Goal: Task Accomplishment & Management: Manage account settings

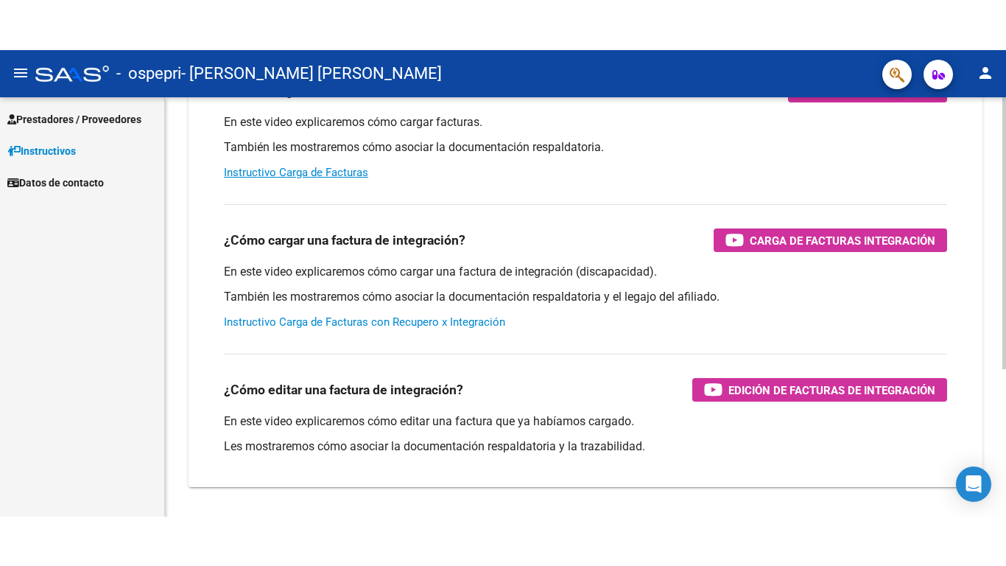
scroll to position [227, 0]
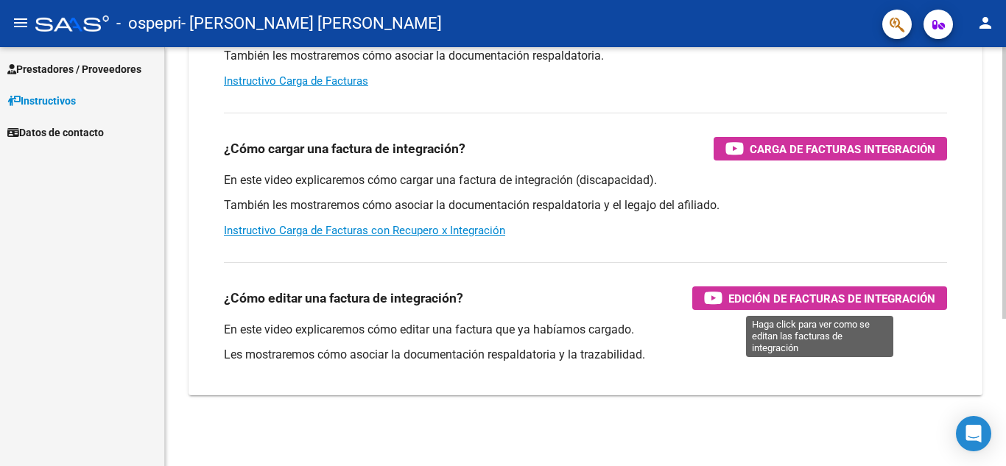
click at [723, 293] on div "Edición de Facturas de integración" at bounding box center [819, 299] width 231 height 24
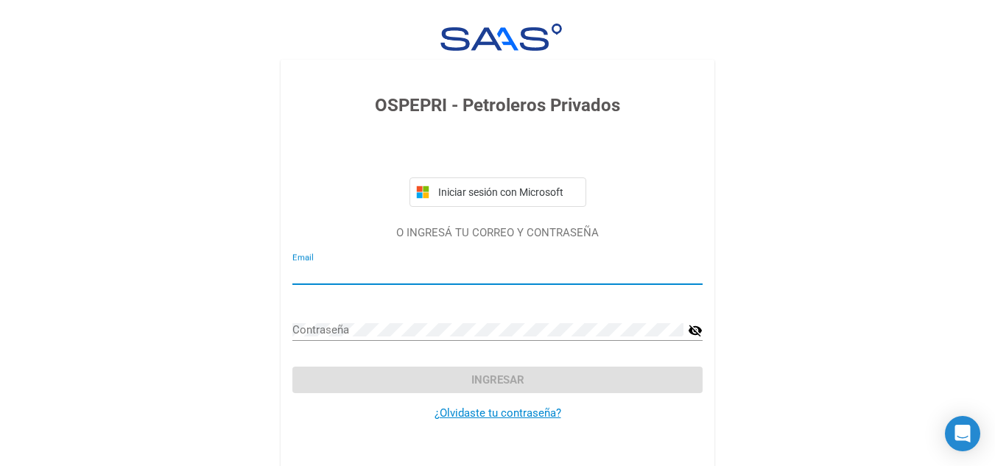
click at [388, 261] on div "Email" at bounding box center [497, 269] width 410 height 32
type input "R"
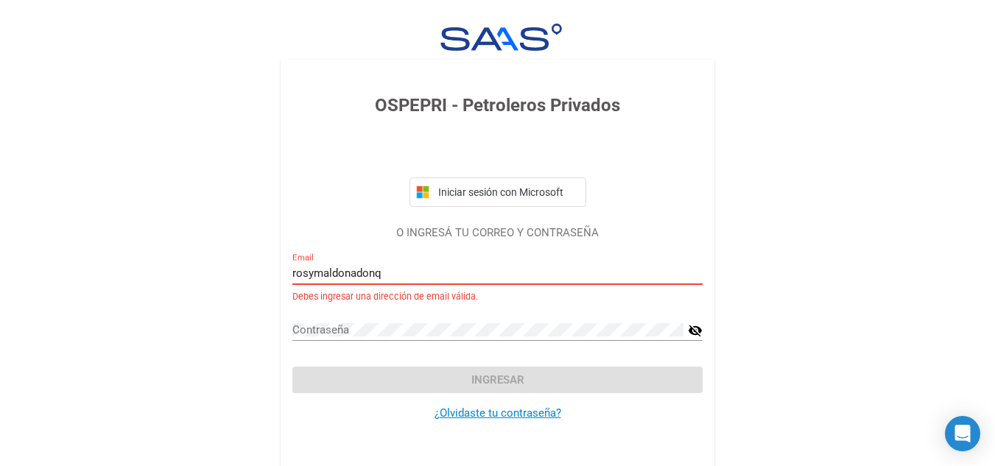
type input "rosymaldonadonqn"
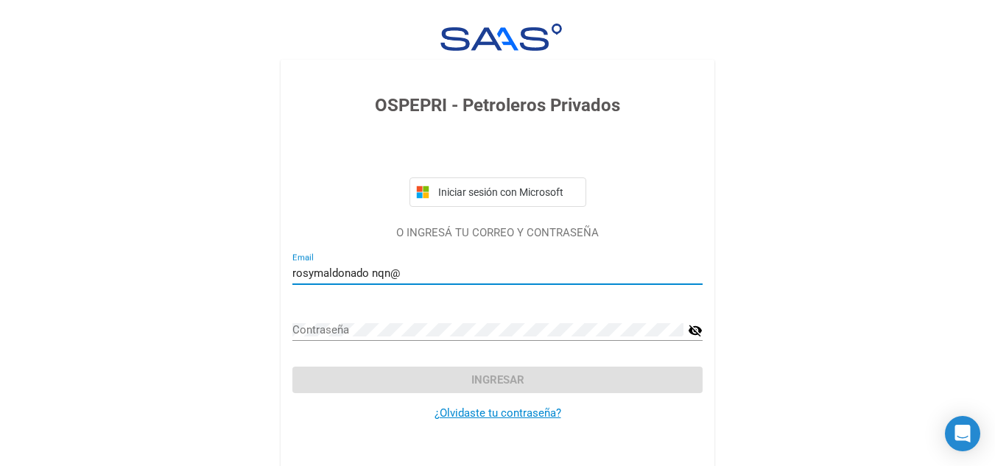
click at [372, 273] on input "rosymaldonado nqn@" at bounding box center [497, 273] width 410 height 13
click at [399, 275] on input "rosymaldonadonqn@" at bounding box center [497, 273] width 410 height 13
type input "[EMAIL_ADDRESS][DOMAIN_NAME]"
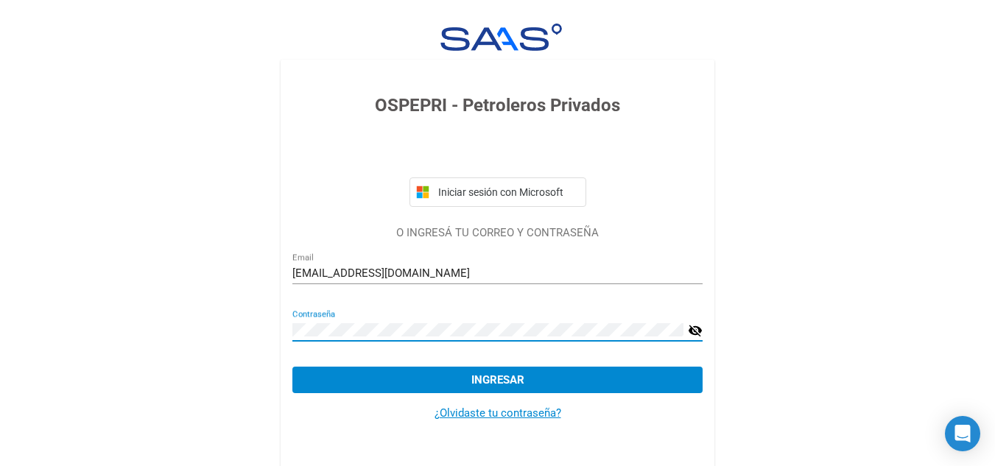
click at [499, 387] on button "Ingresar" at bounding box center [497, 380] width 410 height 27
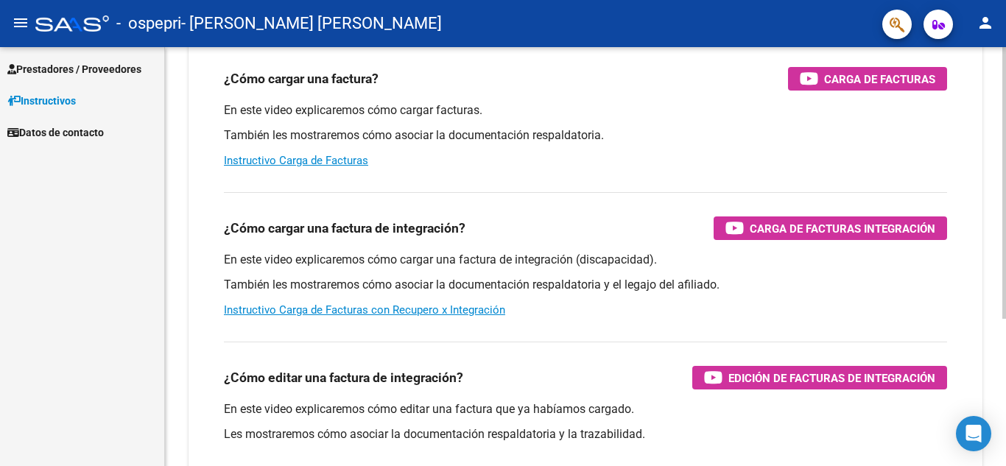
scroll to position [221, 0]
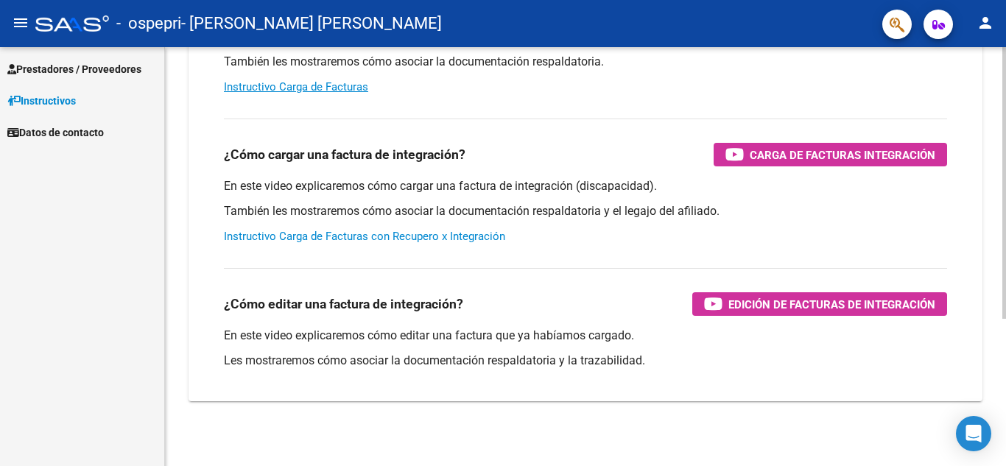
click at [404, 238] on link "Instructivo Carga de Facturas con Recupero x Integración" at bounding box center [364, 236] width 281 height 13
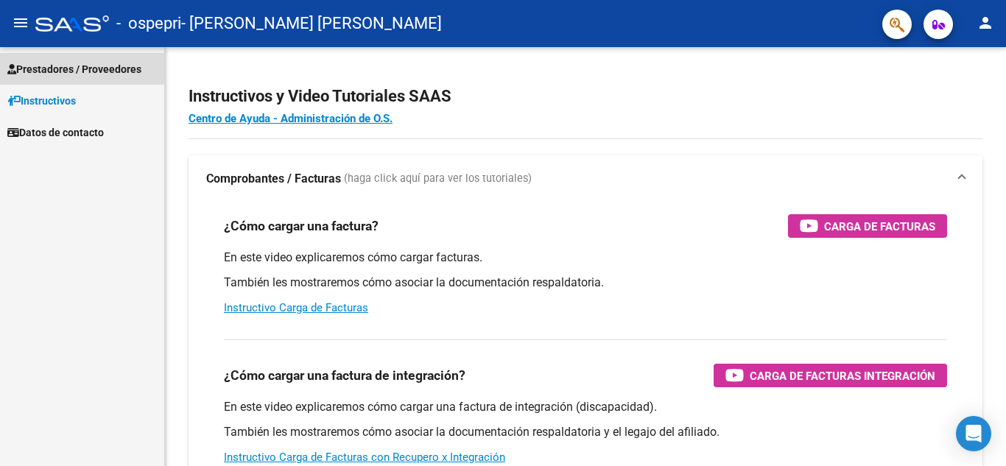
click at [109, 68] on span "Prestadores / Proveedores" at bounding box center [74, 69] width 134 height 16
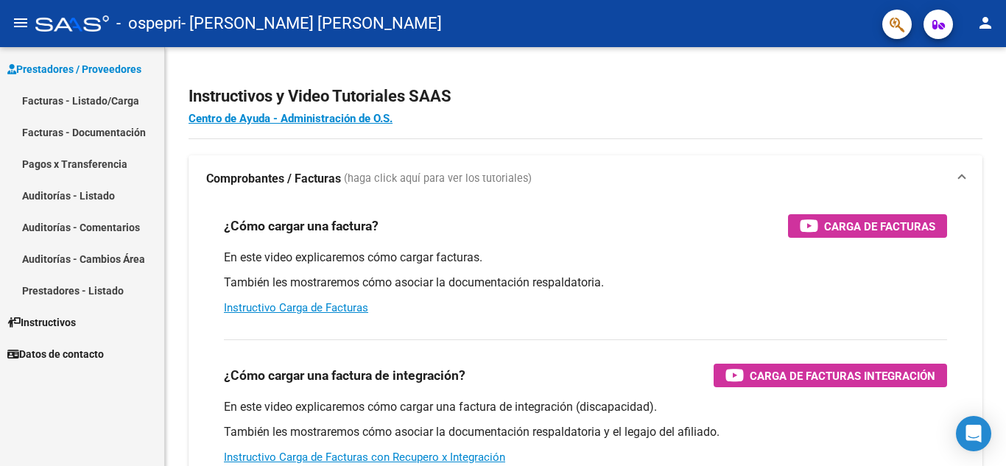
click at [65, 102] on link "Facturas - Listado/Carga" at bounding box center [82, 101] width 164 height 32
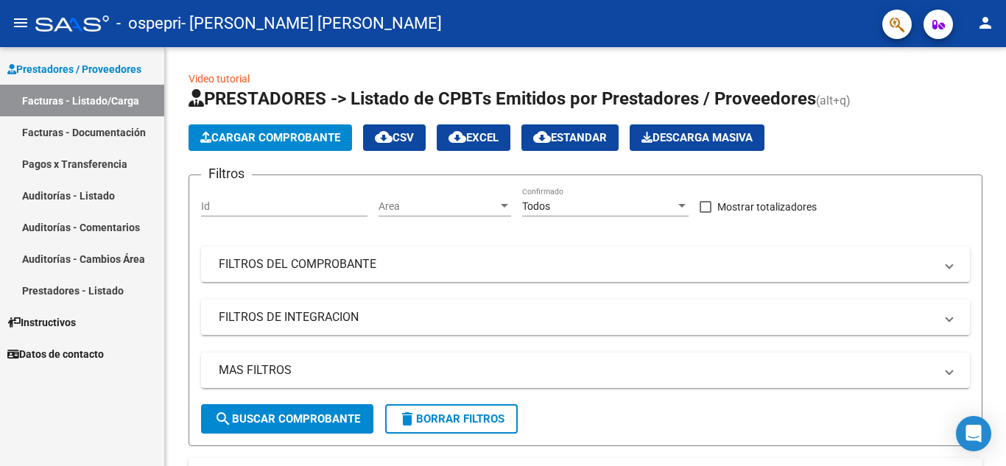
click at [87, 134] on link "Facturas - Documentación" at bounding box center [82, 132] width 164 height 32
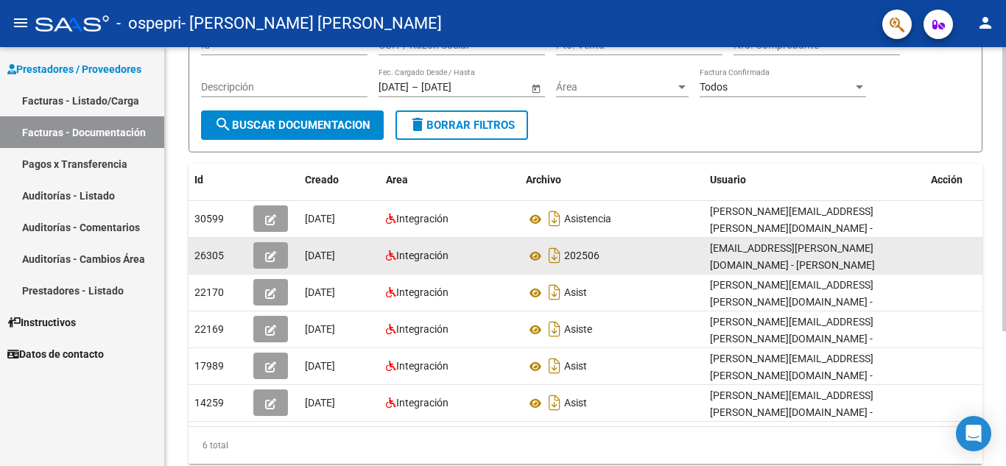
scroll to position [147, 0]
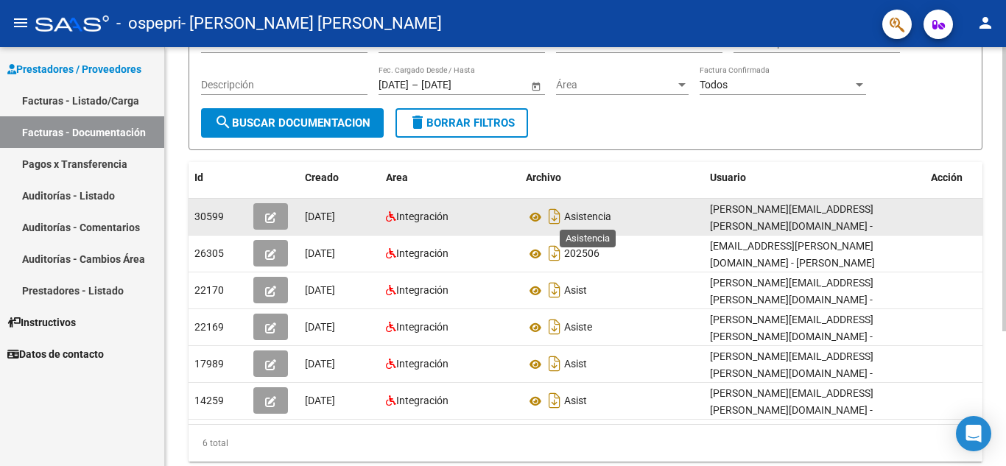
click at [564, 214] on span "Asistencia" at bounding box center [587, 217] width 47 height 12
click at [555, 221] on icon "Descargar documento" at bounding box center [554, 217] width 19 height 24
click at [61, 165] on link "Pagos x Transferencia" at bounding box center [82, 164] width 164 height 32
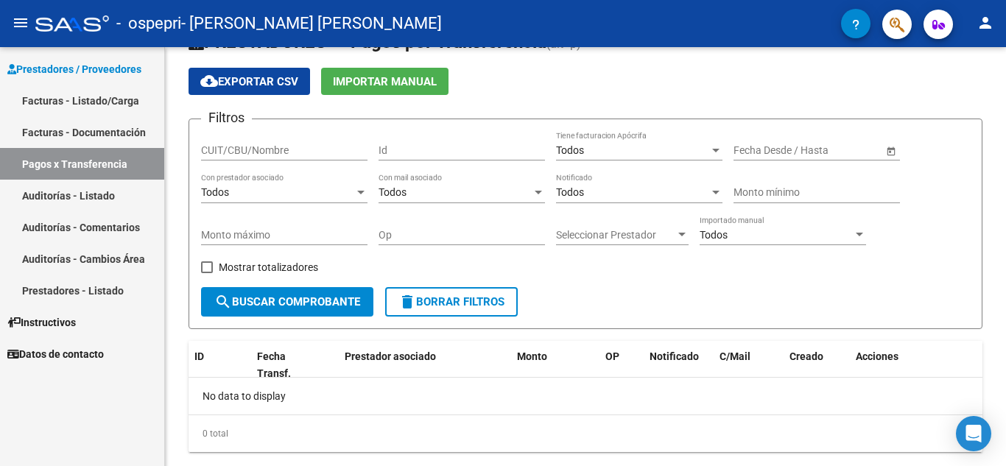
scroll to position [74, 0]
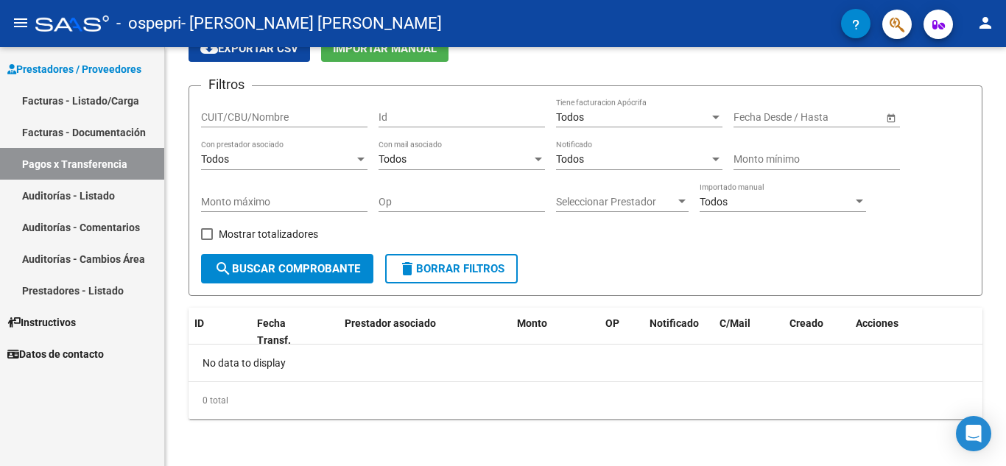
click at [57, 191] on link "Auditorías - Listado" at bounding box center [82, 196] width 164 height 32
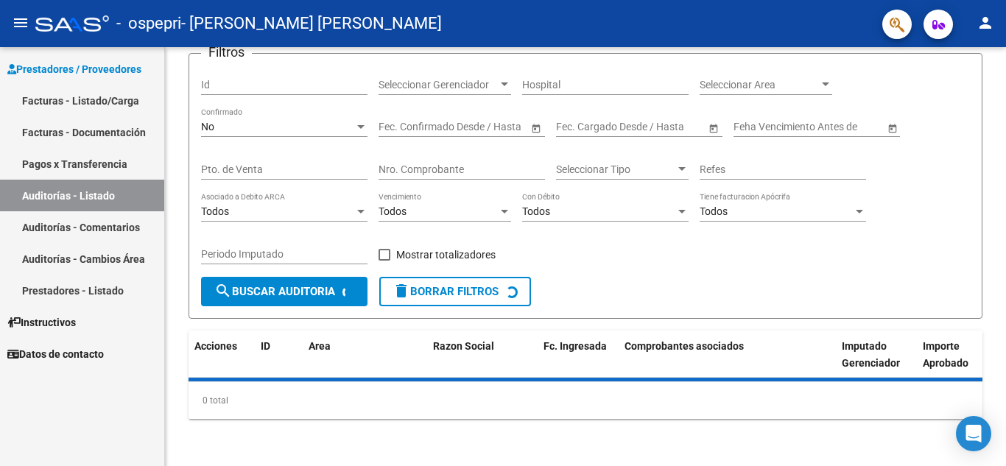
scroll to position [138, 0]
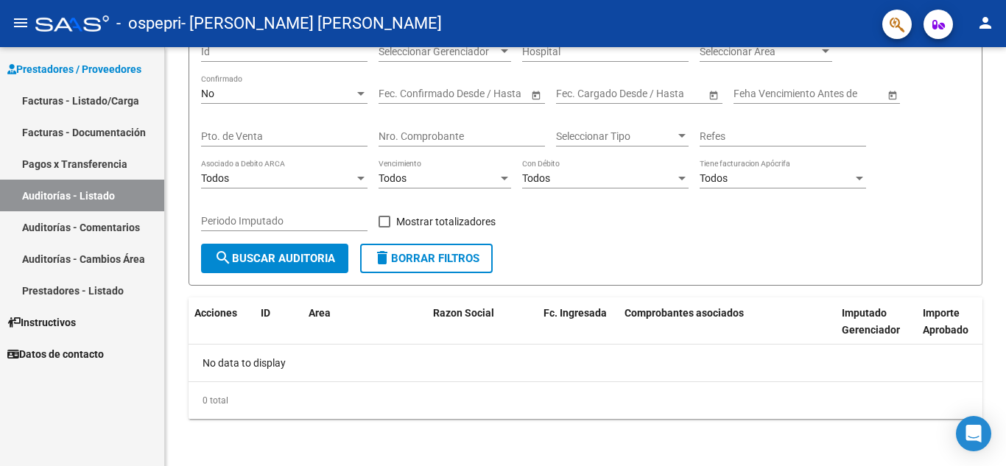
click at [65, 226] on link "Auditorías - Comentarios" at bounding box center [82, 227] width 164 height 32
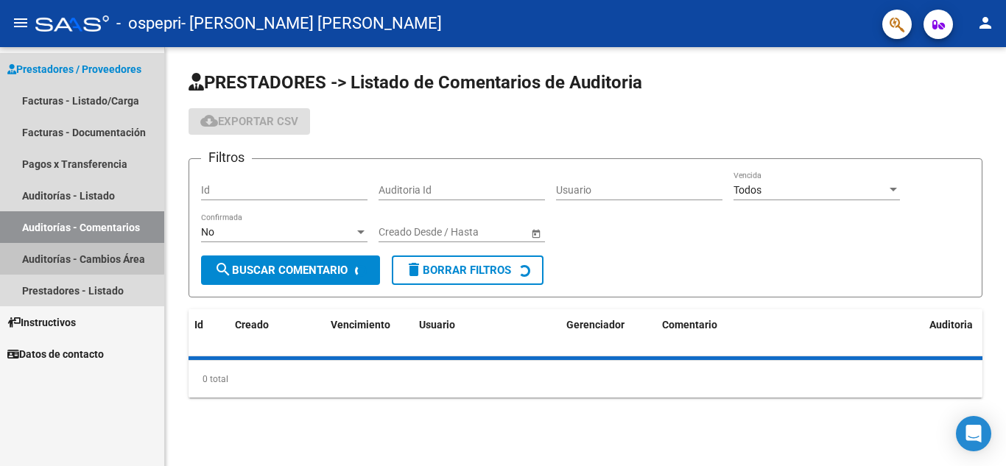
click at [66, 257] on link "Auditorías - Cambios Área" at bounding box center [82, 259] width 164 height 32
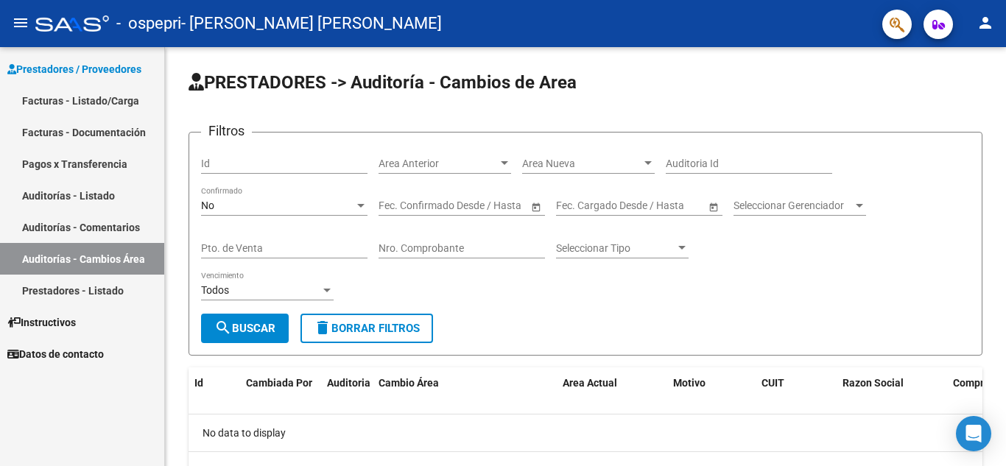
click at [946, 28] on button "button" at bounding box center [938, 24] width 29 height 29
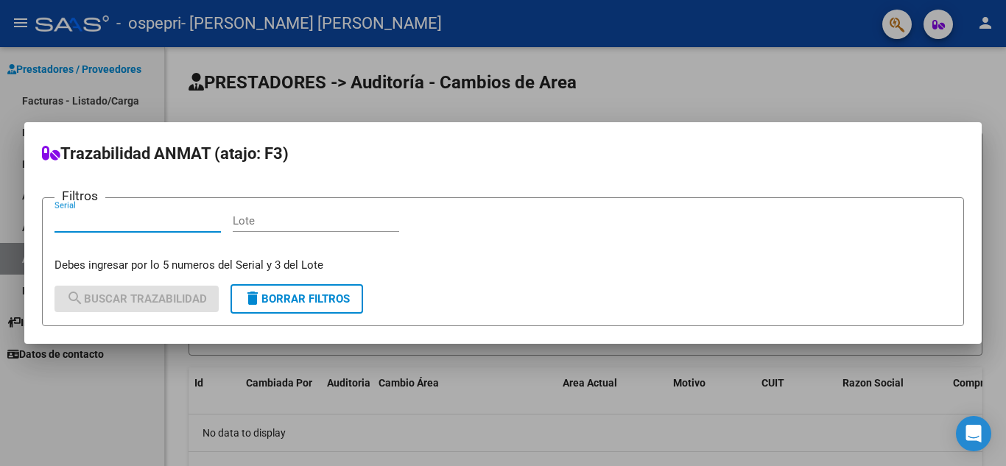
click at [991, 19] on div at bounding box center [503, 233] width 1006 height 466
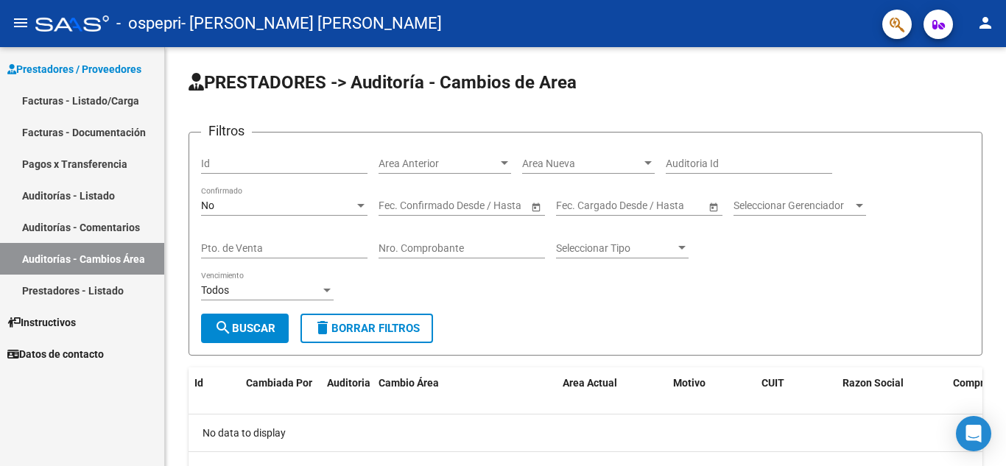
click at [986, 24] on mat-icon "person" at bounding box center [986, 23] width 18 height 18
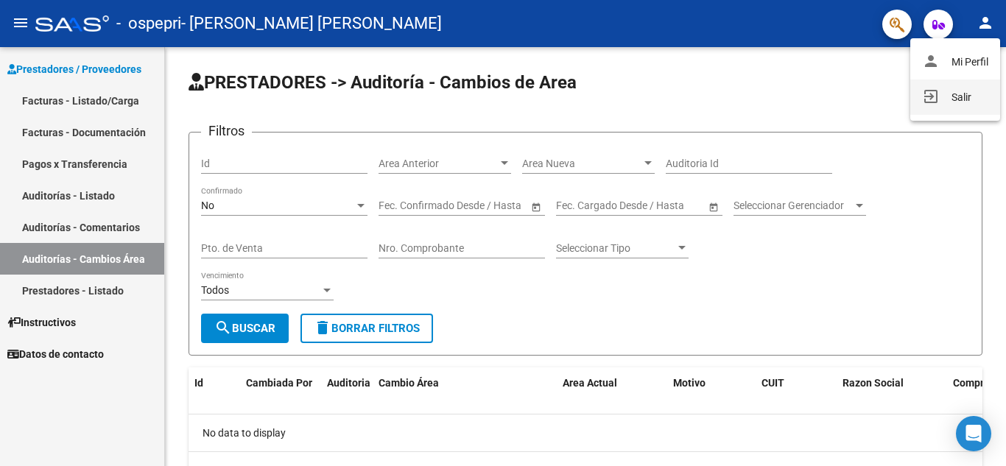
click at [952, 98] on button "exit_to_app Salir" at bounding box center [956, 97] width 90 height 35
